Goal: Information Seeking & Learning: Learn about a topic

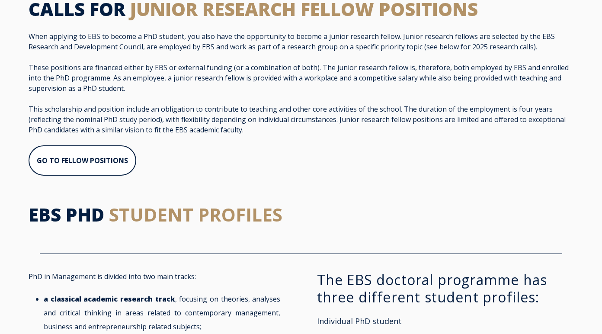
scroll to position [549, 0]
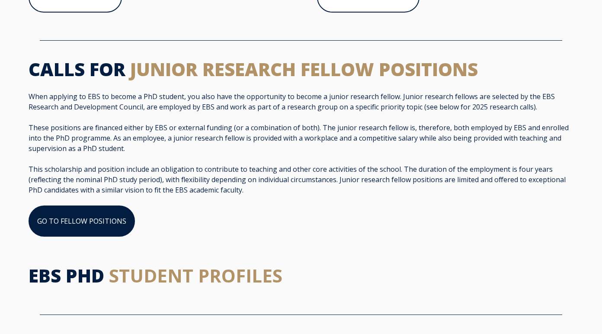
click at [111, 221] on link "GO TO FELLOW POSITIONS" at bounding box center [82, 220] width 106 height 31
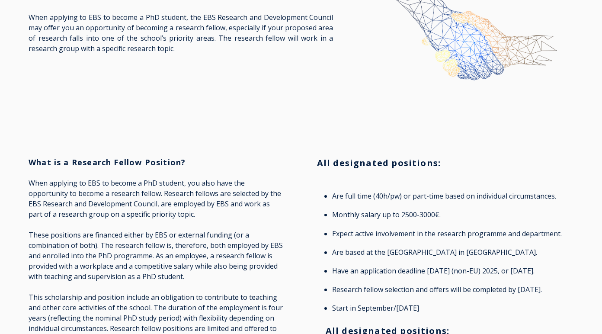
scroll to position [83, 0]
click at [182, 191] on p "When applying to EBS to become a PhD student, you also have the opportunity to …" at bounding box center [157, 198] width 257 height 42
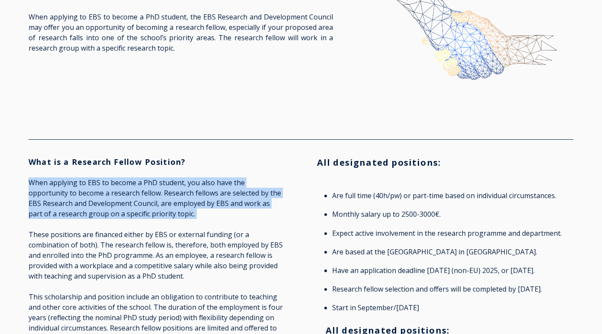
click at [182, 191] on p "When applying to EBS to become a PhD student, you also have the opportunity to …" at bounding box center [157, 198] width 257 height 42
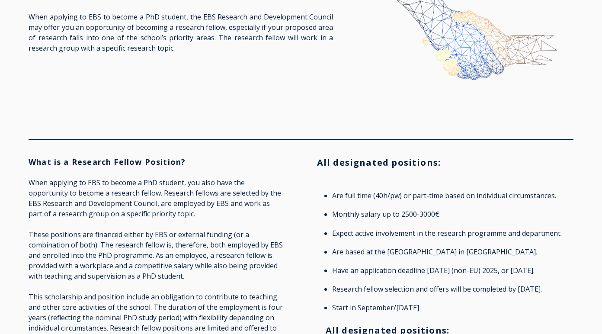
click at [192, 247] on p "These positions are financed either by EBS or external funding (or a combinatio…" at bounding box center [157, 255] width 257 height 52
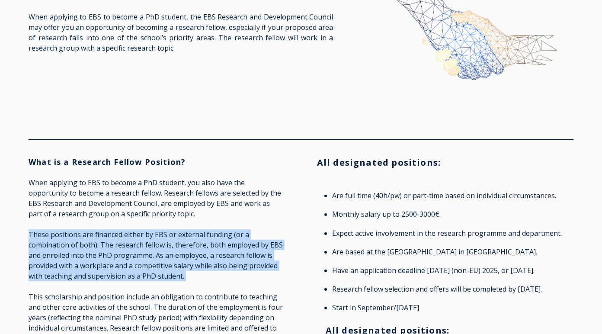
click at [192, 247] on p "These positions are financed either by EBS or external funding (or a combinatio…" at bounding box center [157, 255] width 257 height 52
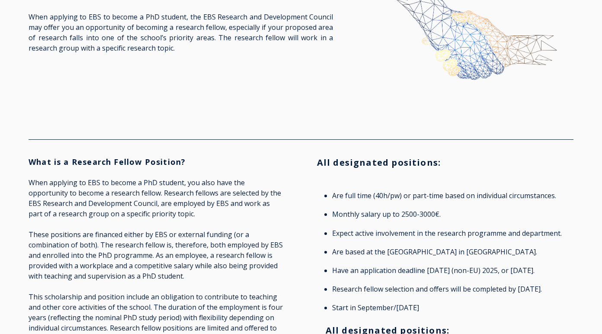
click at [173, 212] on p "When applying to EBS to become a PhD student, you also have the opportunity to …" at bounding box center [157, 198] width 257 height 42
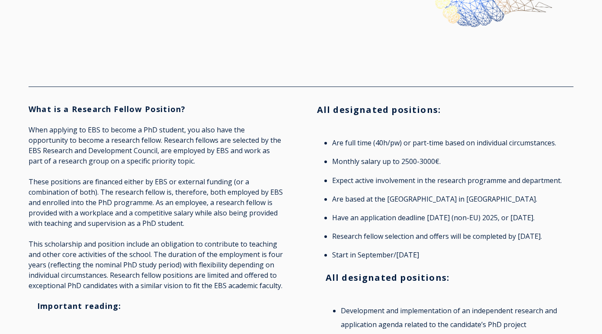
scroll to position [137, 0]
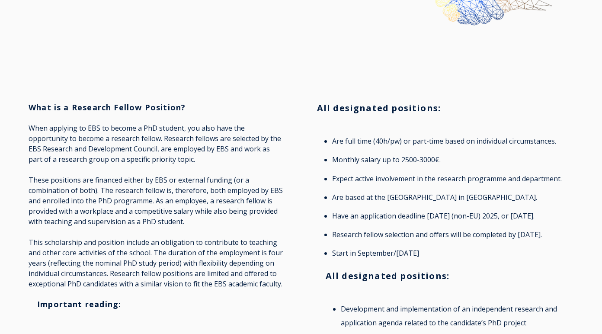
click at [173, 212] on p "These positions are financed either by EBS or external funding (or a combinatio…" at bounding box center [157, 201] width 257 height 52
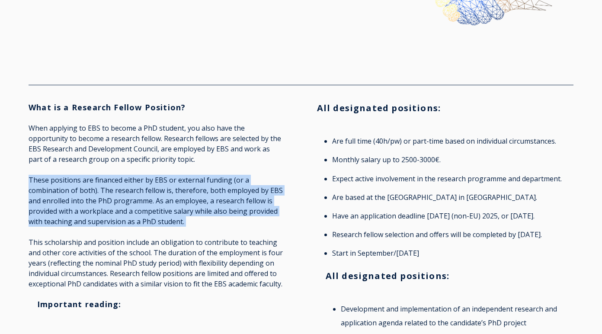
click at [173, 212] on p "These positions are financed either by EBS or external funding (or a combinatio…" at bounding box center [157, 201] width 257 height 52
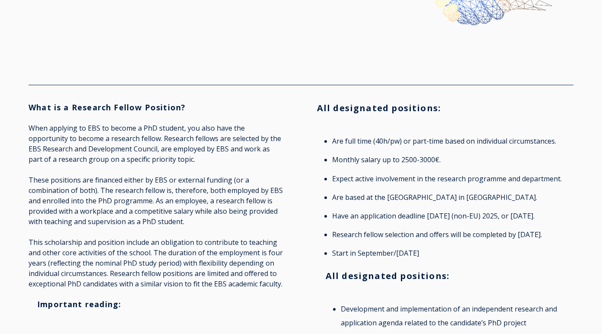
click at [178, 254] on p "This scholarship and position include an obligation to contribute to teaching a…" at bounding box center [157, 263] width 257 height 52
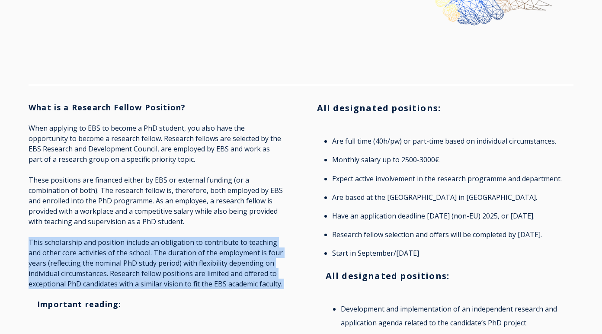
click at [178, 254] on p "This scholarship and position include an obligation to contribute to teaching a…" at bounding box center [157, 263] width 257 height 52
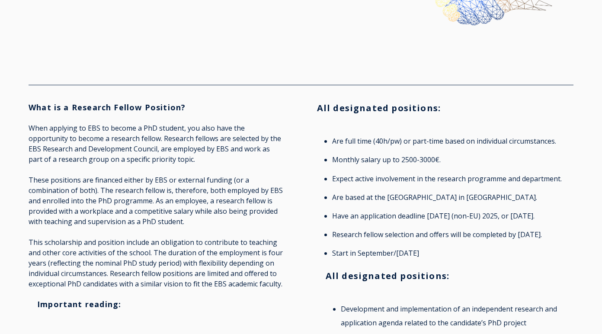
click at [182, 205] on p "These positions are financed either by EBS or external funding (or a combinatio…" at bounding box center [157, 201] width 257 height 52
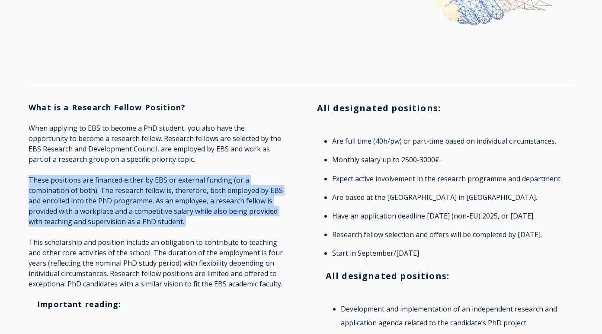
click at [182, 205] on p "These positions are financed either by EBS or external funding (or a combinatio…" at bounding box center [157, 201] width 257 height 52
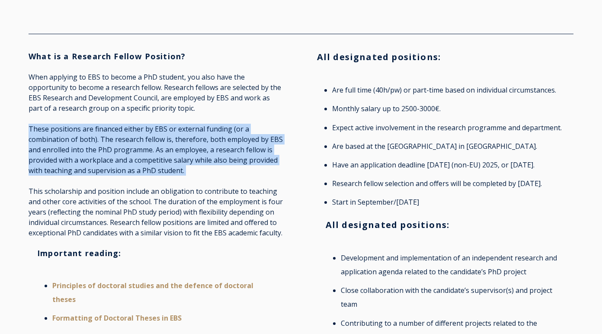
scroll to position [189, 0]
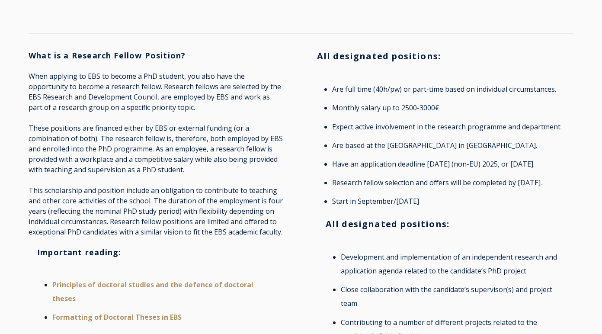
click at [181, 208] on p "This scholarship and position include an obligation to contribute to teaching a…" at bounding box center [157, 211] width 257 height 52
click at [183, 215] on p "This scholarship and position include an obligation to contribute to teaching a…" at bounding box center [157, 211] width 257 height 52
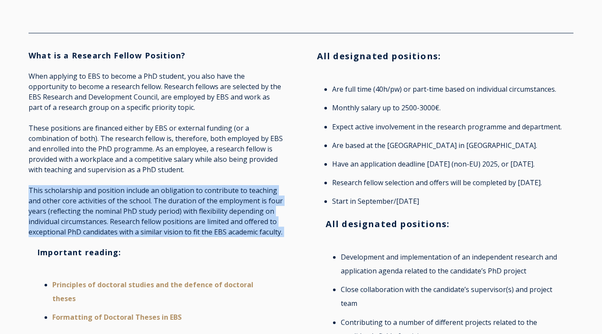
click at [183, 215] on p "This scholarship and position include an obligation to contribute to teaching a…" at bounding box center [157, 211] width 257 height 52
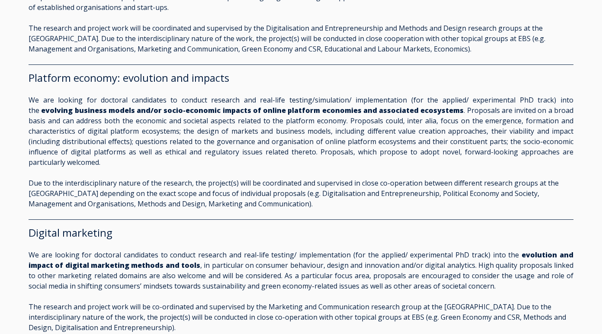
scroll to position [1189, 0]
